Goal: Navigation & Orientation: Find specific page/section

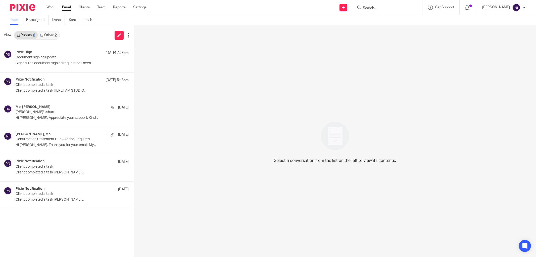
click at [48, 34] on link "Other 2" at bounding box center [48, 35] width 21 height 8
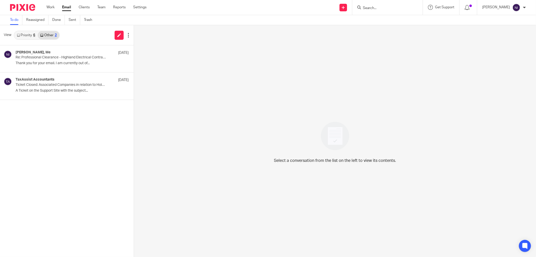
drag, startPoint x: 285, startPoint y: 51, endPoint x: 278, endPoint y: 51, distance: 6.5
click at [285, 51] on div "Select a conversation from the list on the left to view its contents." at bounding box center [335, 140] width 402 height 231
click at [25, 35] on link "Priority 6" at bounding box center [25, 35] width 23 height 8
